Goal: Find specific page/section: Find specific page/section

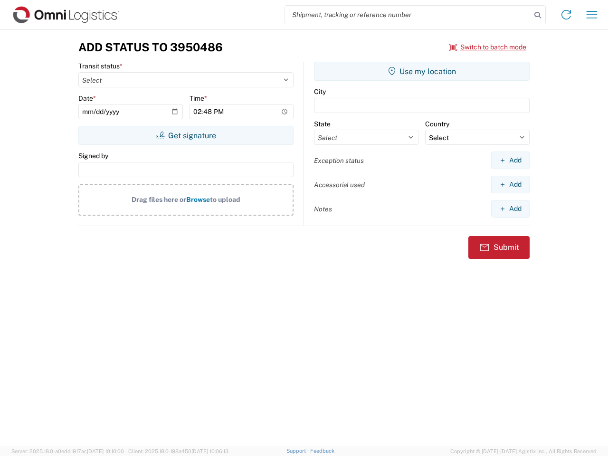
click at [408, 15] on input "search" at bounding box center [408, 15] width 246 height 18
click at [538, 15] on icon at bounding box center [537, 15] width 13 height 13
click at [566, 15] on icon at bounding box center [566, 14] width 15 height 15
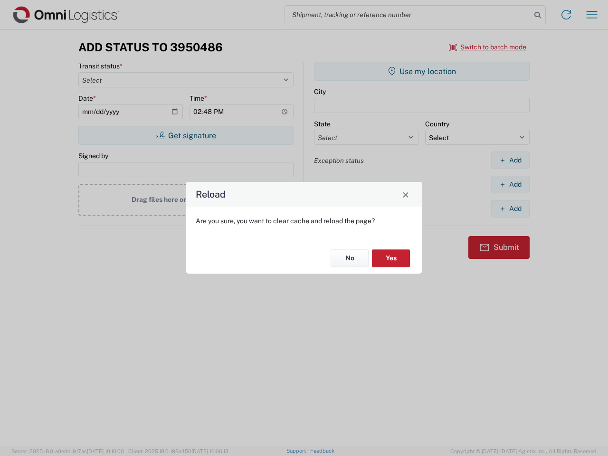
click at [488, 47] on div "Reload Are you sure, you want to clear cache and reload the page? No Yes" at bounding box center [304, 228] width 608 height 456
click at [186, 135] on div "Reload Are you sure, you want to clear cache and reload the page? No Yes" at bounding box center [304, 228] width 608 height 456
click at [422, 71] on div "Reload Are you sure, you want to clear cache and reload the page? No Yes" at bounding box center [304, 228] width 608 height 456
click at [510, 160] on div "Reload Are you sure, you want to clear cache and reload the page? No Yes" at bounding box center [304, 228] width 608 height 456
click at [510, 184] on div "Reload Are you sure, you want to clear cache and reload the page? No Yes" at bounding box center [304, 228] width 608 height 456
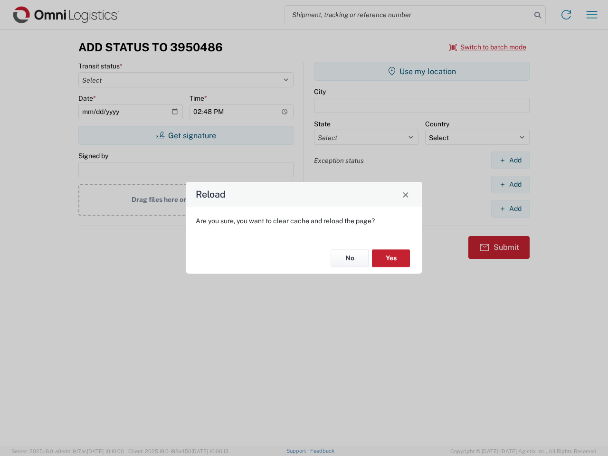
click at [510, 208] on div "Reload Are you sure, you want to clear cache and reload the page? No Yes" at bounding box center [304, 228] width 608 height 456
